Goal: Transaction & Acquisition: Purchase product/service

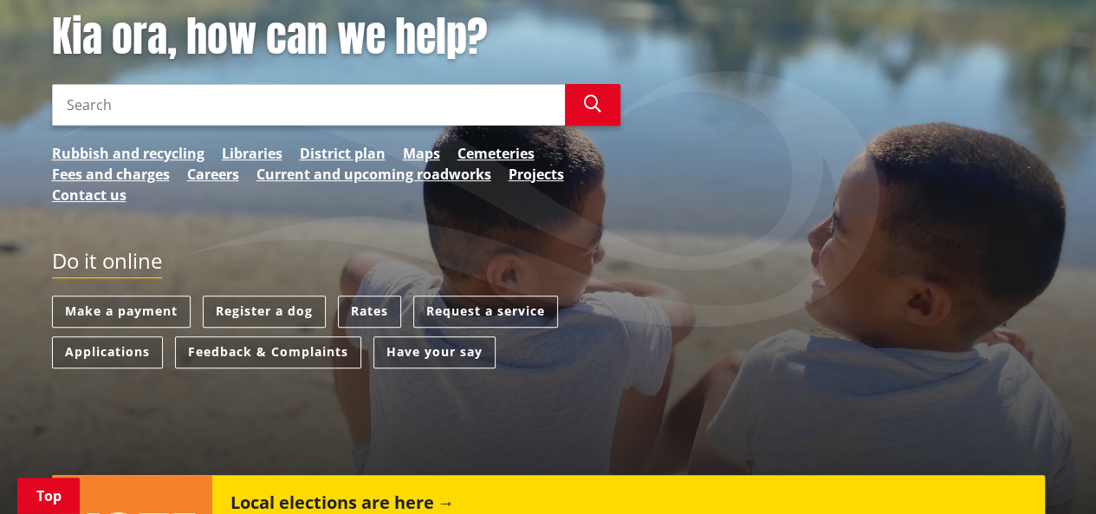
scroll to position [260, 0]
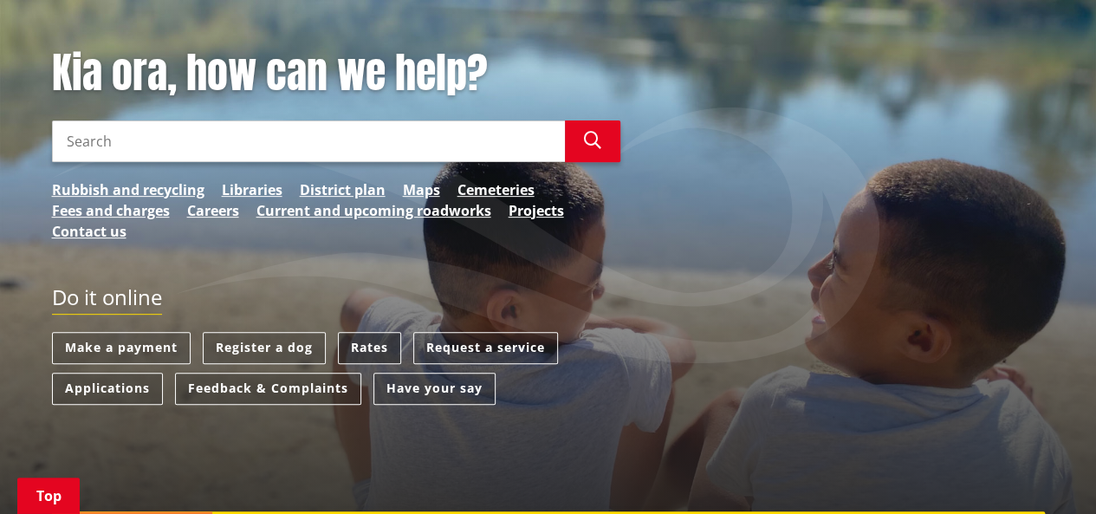
click at [372, 340] on link "Rates" at bounding box center [369, 348] width 63 height 32
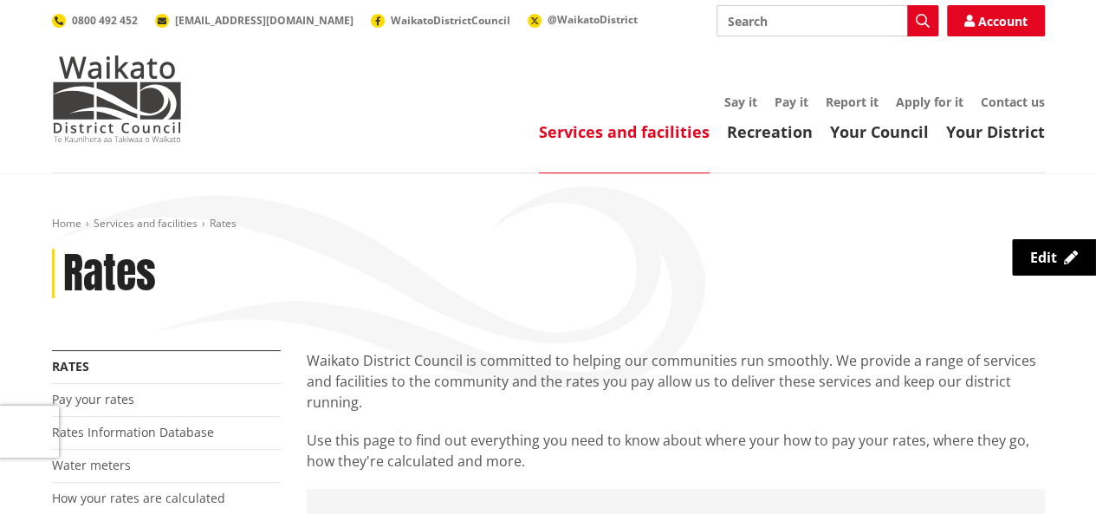
scroll to position [87, 0]
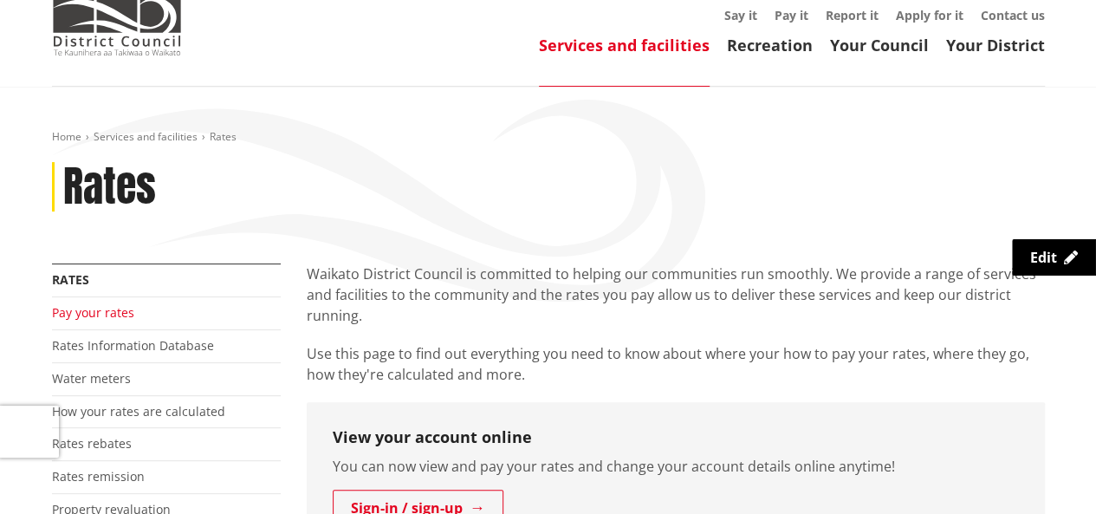
click at [90, 313] on link "Pay your rates" at bounding box center [93, 312] width 82 height 16
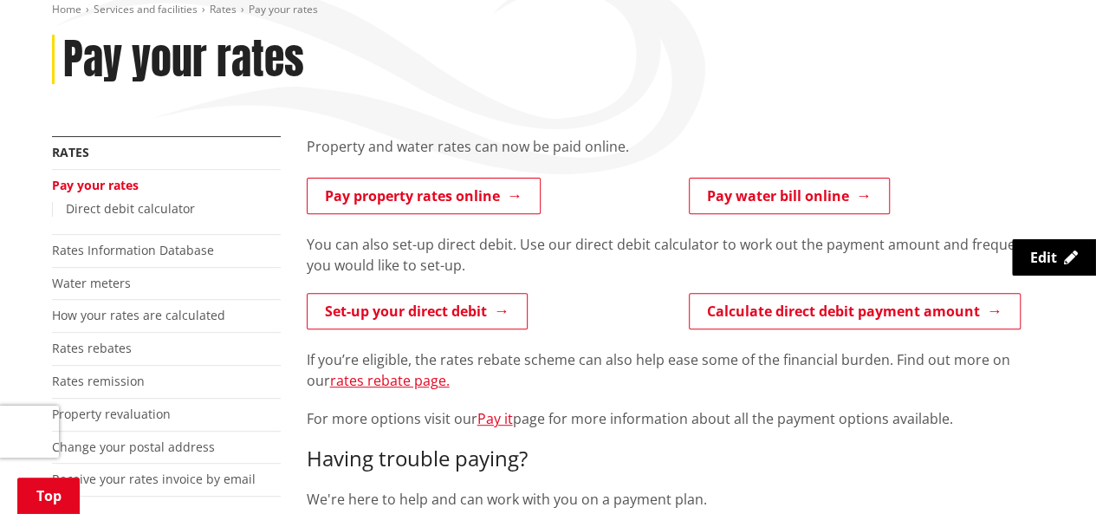
scroll to position [173, 0]
